Goal: Transaction & Acquisition: Book appointment/travel/reservation

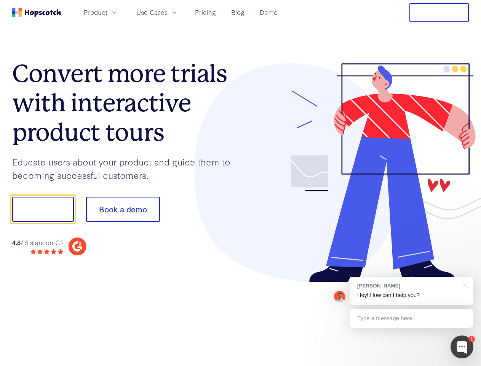
click at [241, 183] on div at bounding box center [355, 172] width 229 height 219
click at [107, 12] on span "Product" at bounding box center [96, 13] width 24 height 10
click at [168, 12] on span "Use Cases" at bounding box center [151, 13] width 31 height 10
click at [439, 13] on button "Free Trial" at bounding box center [438, 12] width 59 height 19
click at [43, 209] on button "Show me!" at bounding box center [43, 209] width 62 height 25
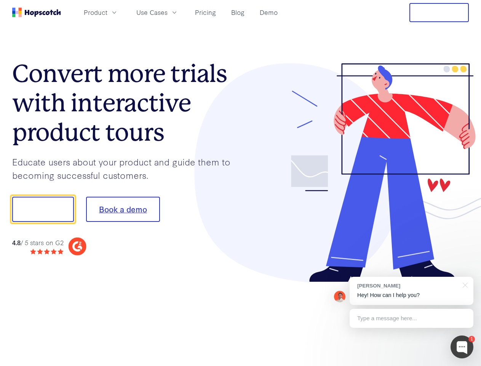
click at [123, 209] on button "Book a demo" at bounding box center [123, 209] width 74 height 25
click at [462, 347] on div at bounding box center [462, 346] width 23 height 23
click at [411, 291] on div "[PERSON_NAME] Hey! How can I help you?" at bounding box center [412, 291] width 124 height 28
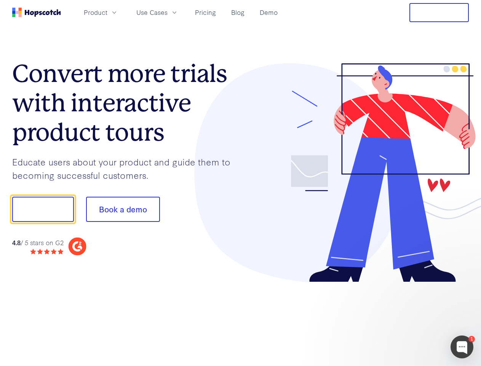
click at [464, 284] on div at bounding box center [402, 259] width 143 height 152
click at [411, 318] on div at bounding box center [402, 259] width 143 height 152
